Goal: Information Seeking & Learning: Learn about a topic

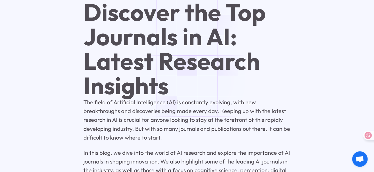
scroll to position [310, 0]
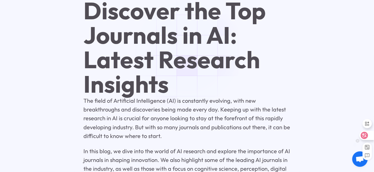
click at [365, 134] on icon at bounding box center [364, 135] width 5 height 5
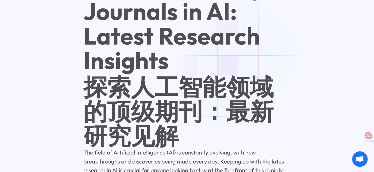
scroll to position [0, 0]
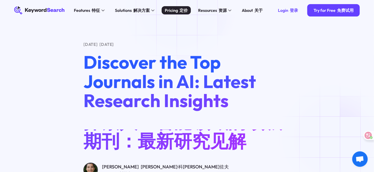
click at [180, 9] on font "定价" at bounding box center [183, 10] width 8 height 5
click at [174, 9] on div "Pricing 定价" at bounding box center [176, 10] width 23 height 6
